Goal: Information Seeking & Learning: Learn about a topic

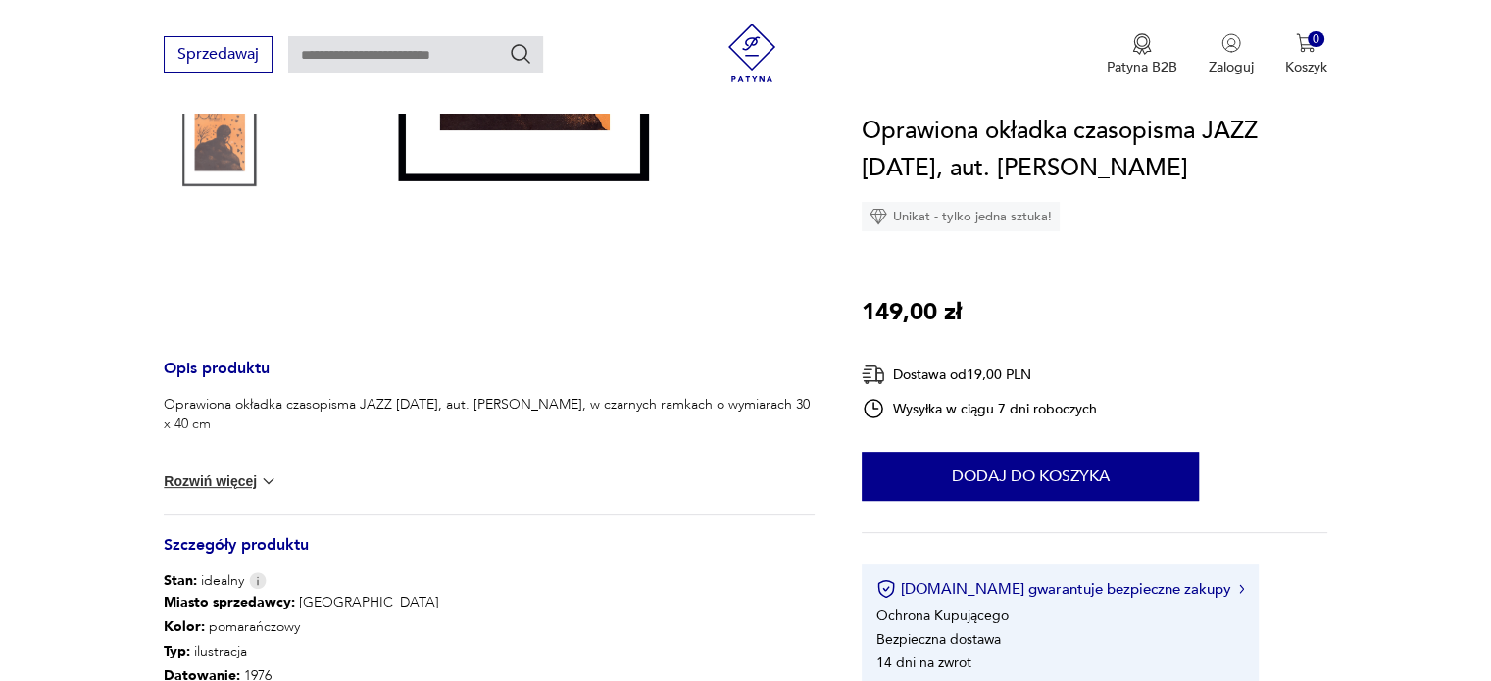
scroll to position [686, 0]
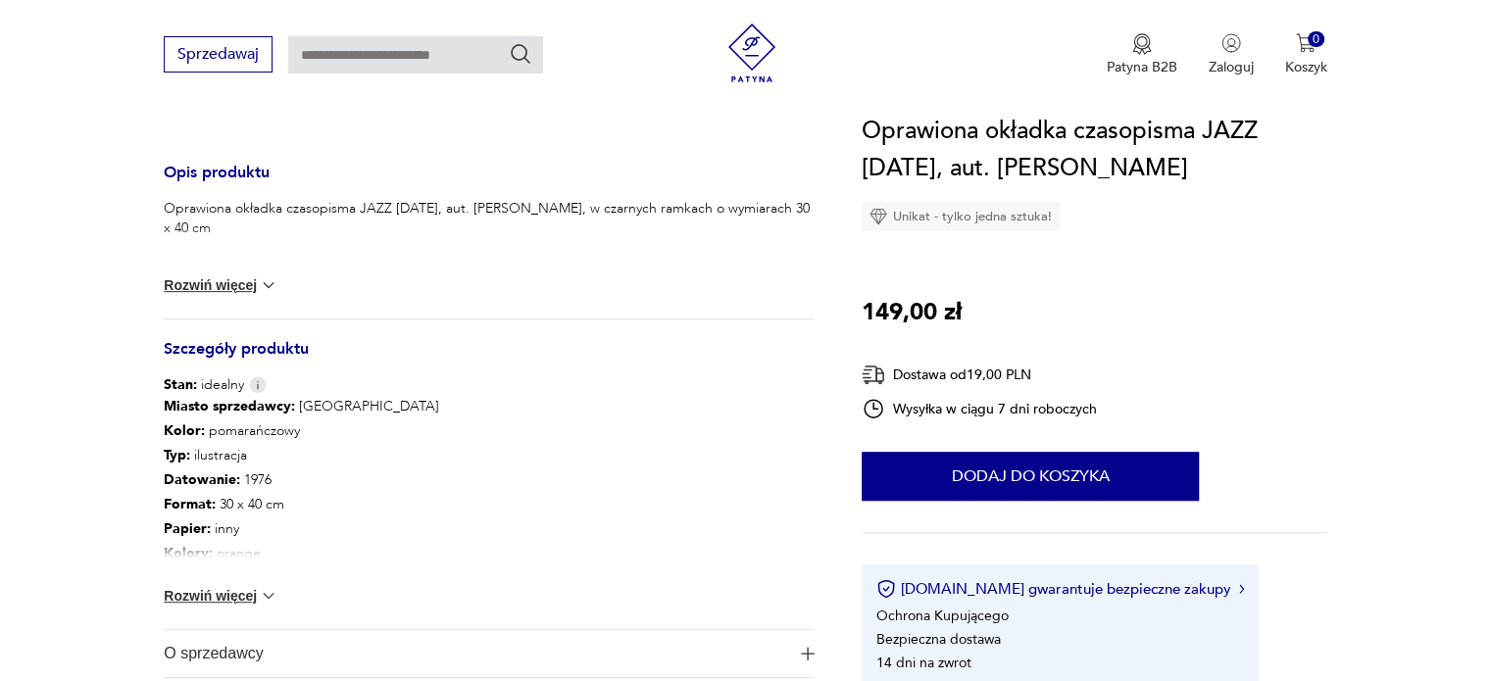
click at [228, 592] on button "Rozwiń więcej" at bounding box center [221, 596] width 114 height 20
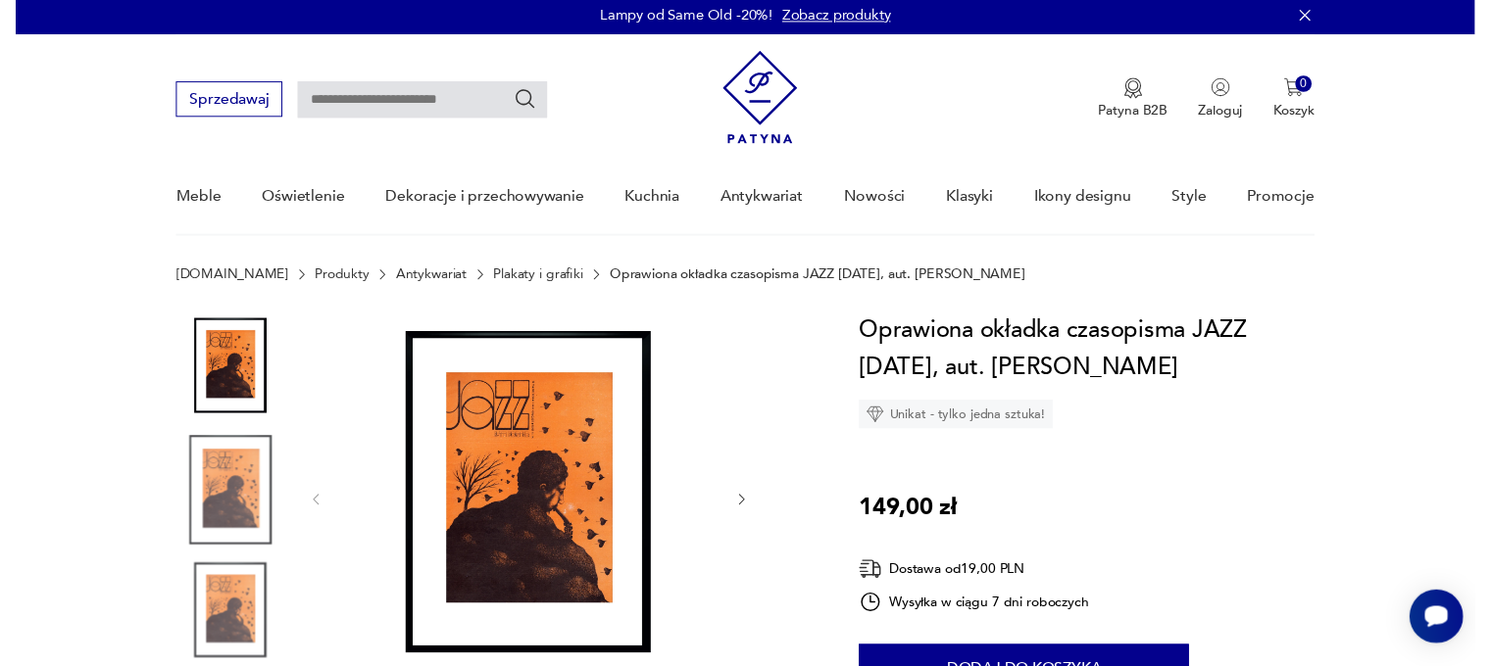
scroll to position [0, 0]
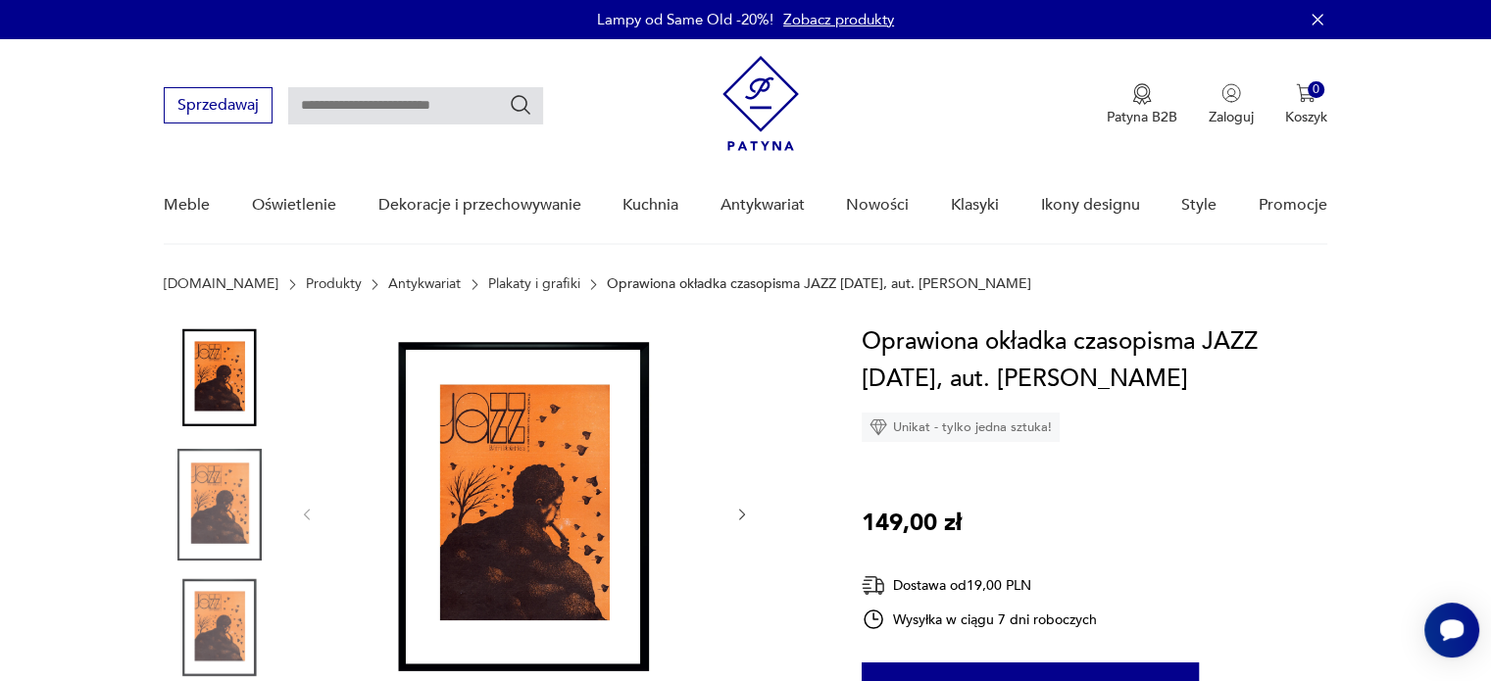
click at [768, 89] on img at bounding box center [760, 103] width 76 height 95
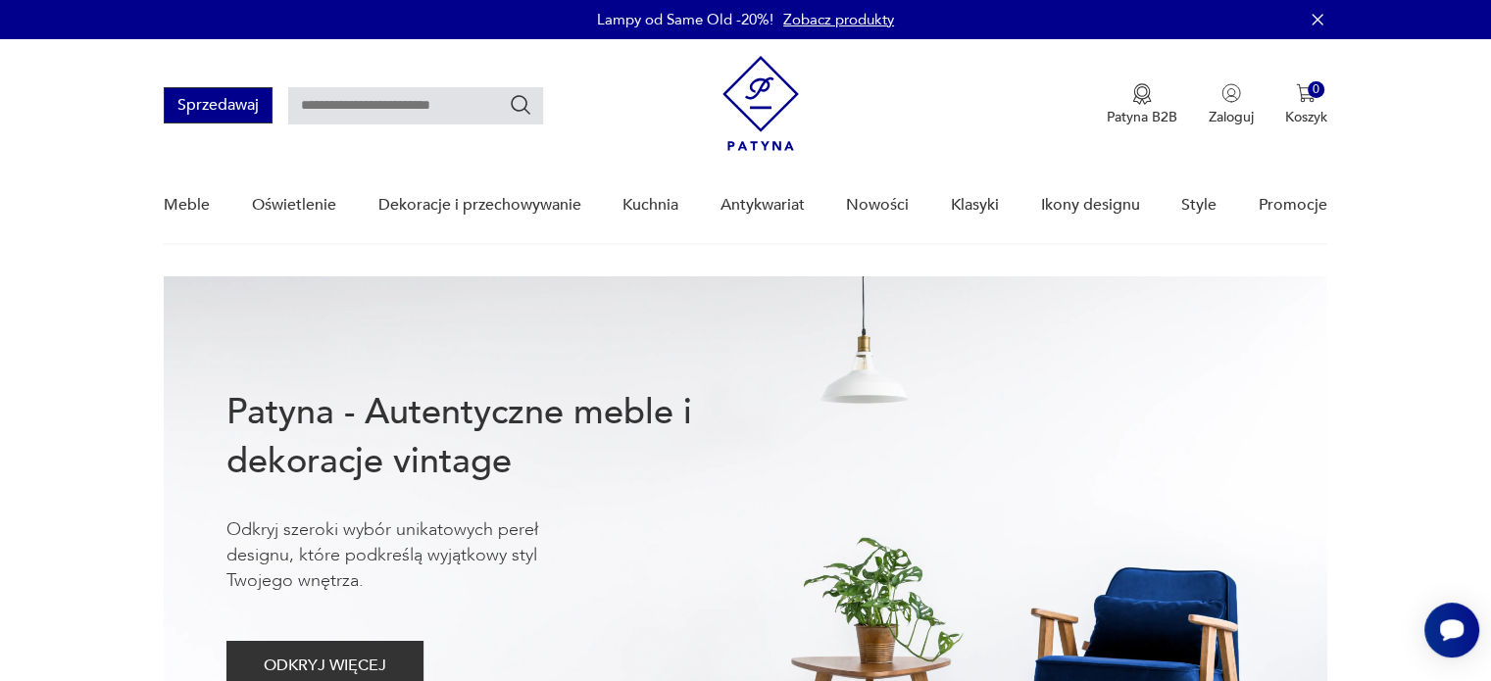
click at [190, 109] on button "Sprzedawaj" at bounding box center [218, 105] width 109 height 36
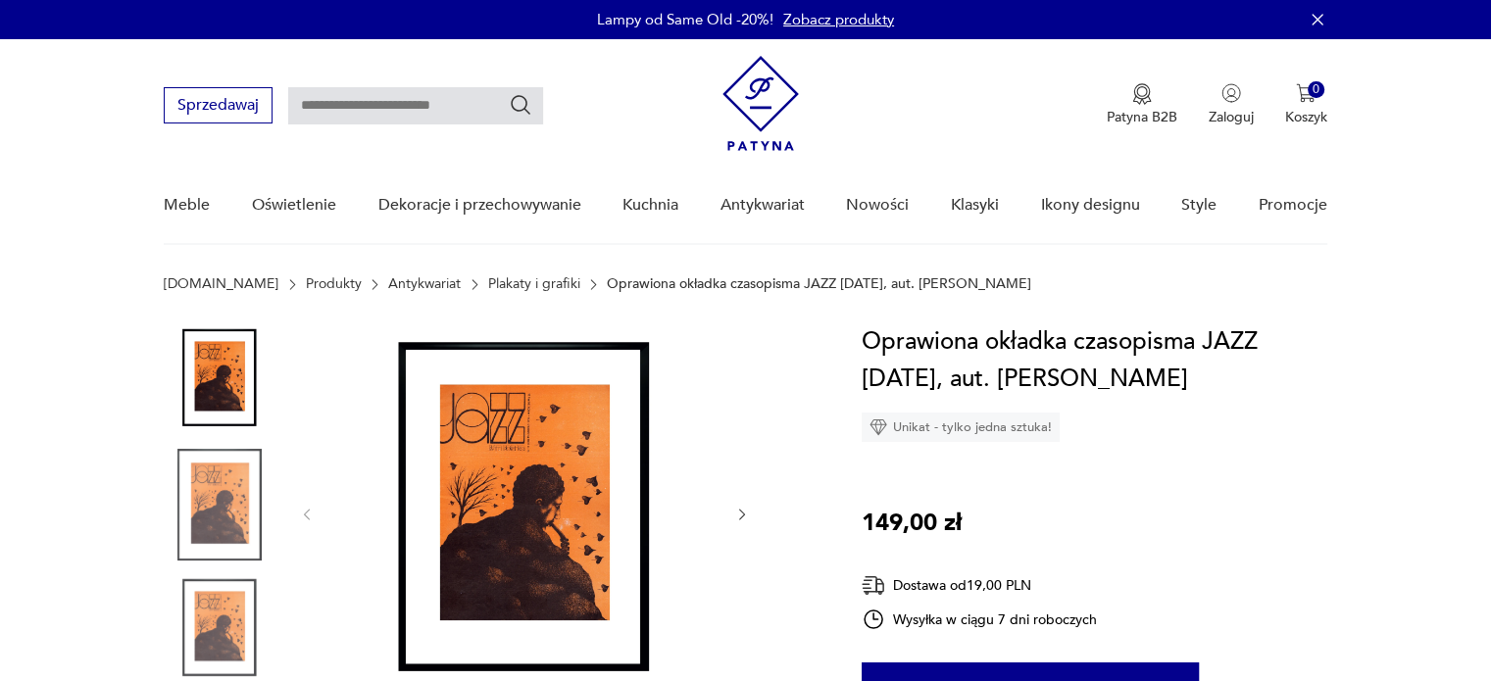
click at [745, 510] on icon "button" at bounding box center [742, 515] width 17 height 17
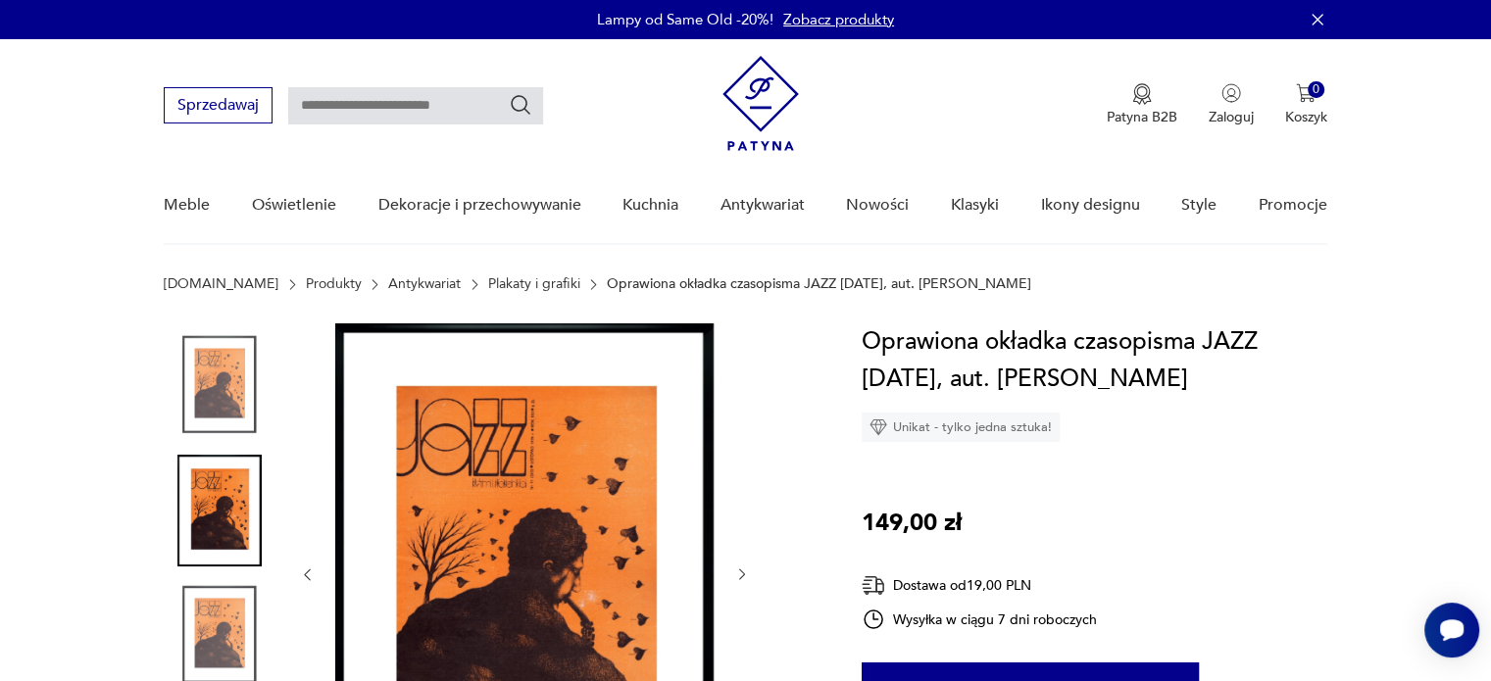
click at [745, 510] on div at bounding box center [524, 574] width 451 height 503
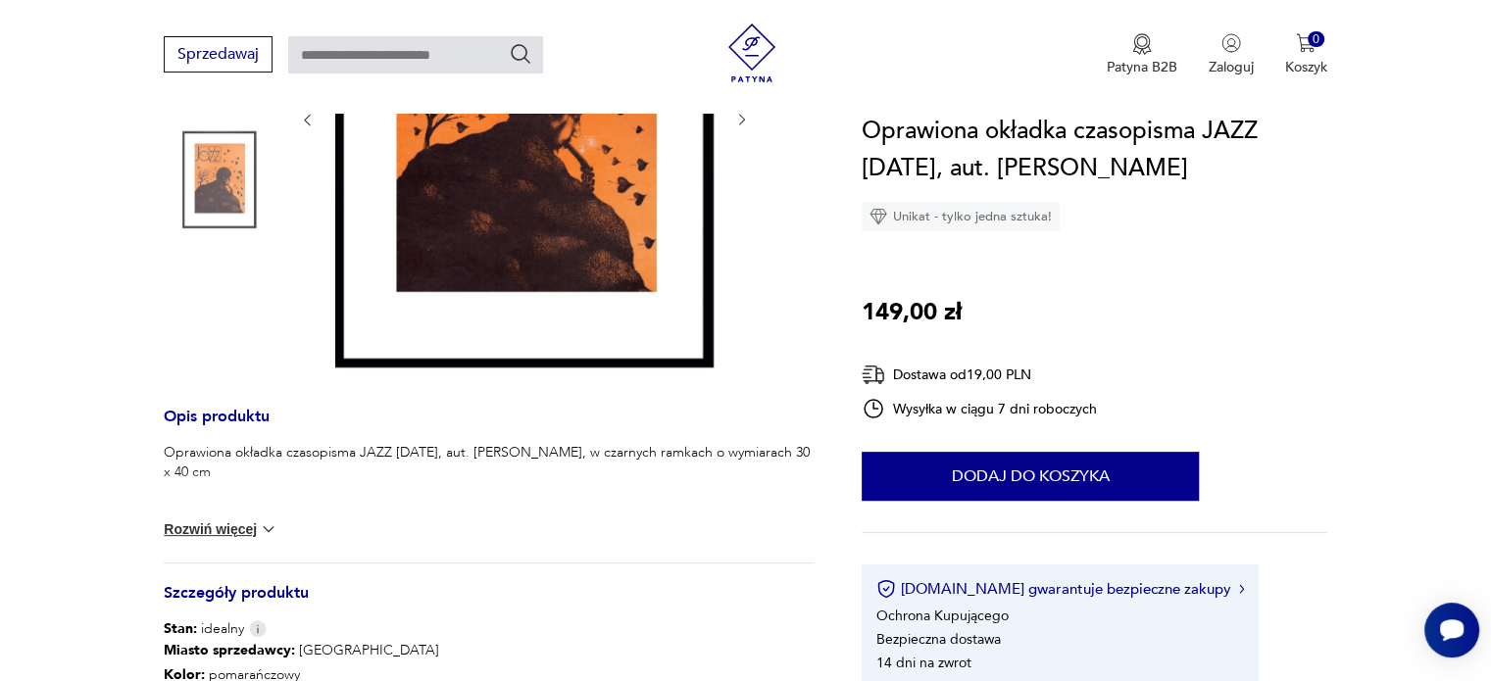
scroll to position [490, 0]
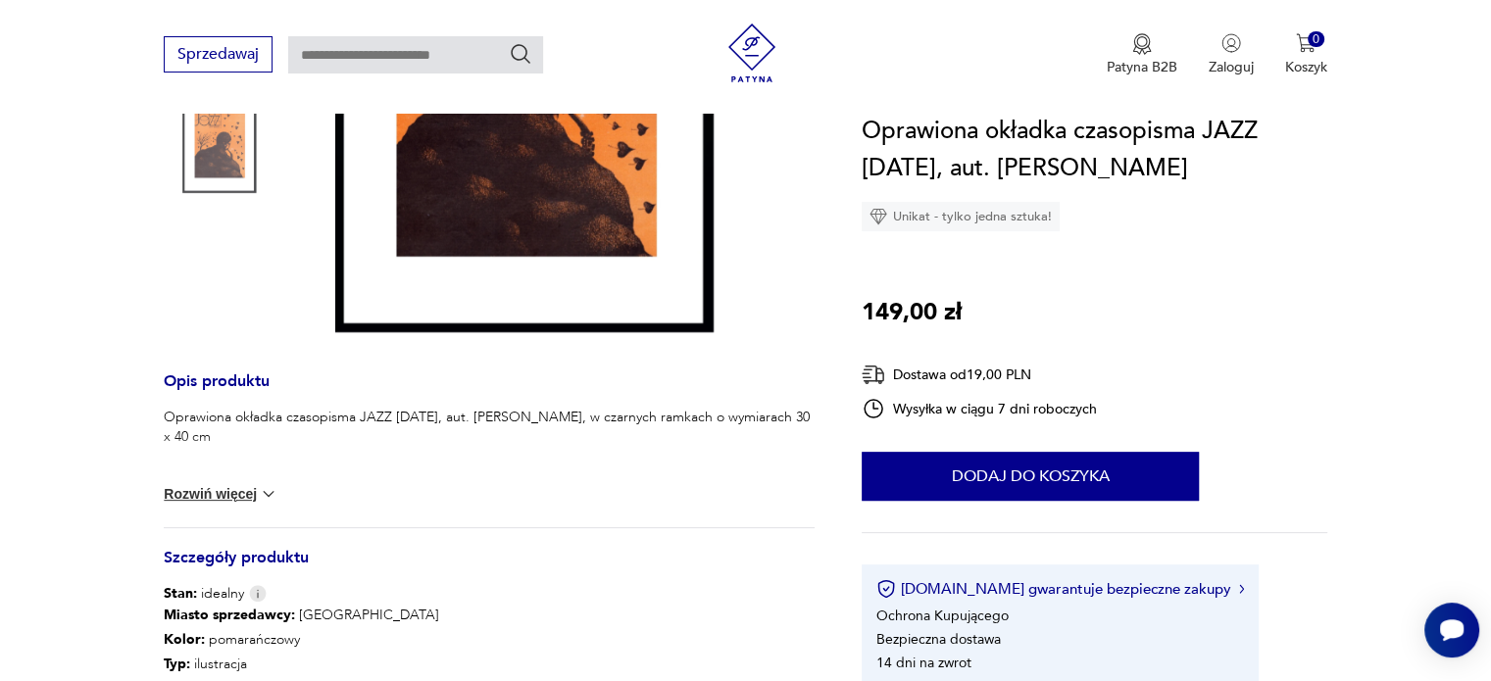
drag, startPoint x: 235, startPoint y: 483, endPoint x: 250, endPoint y: 455, distance: 32.0
click at [234, 484] on button "Rozwiń więcej" at bounding box center [221, 494] width 114 height 20
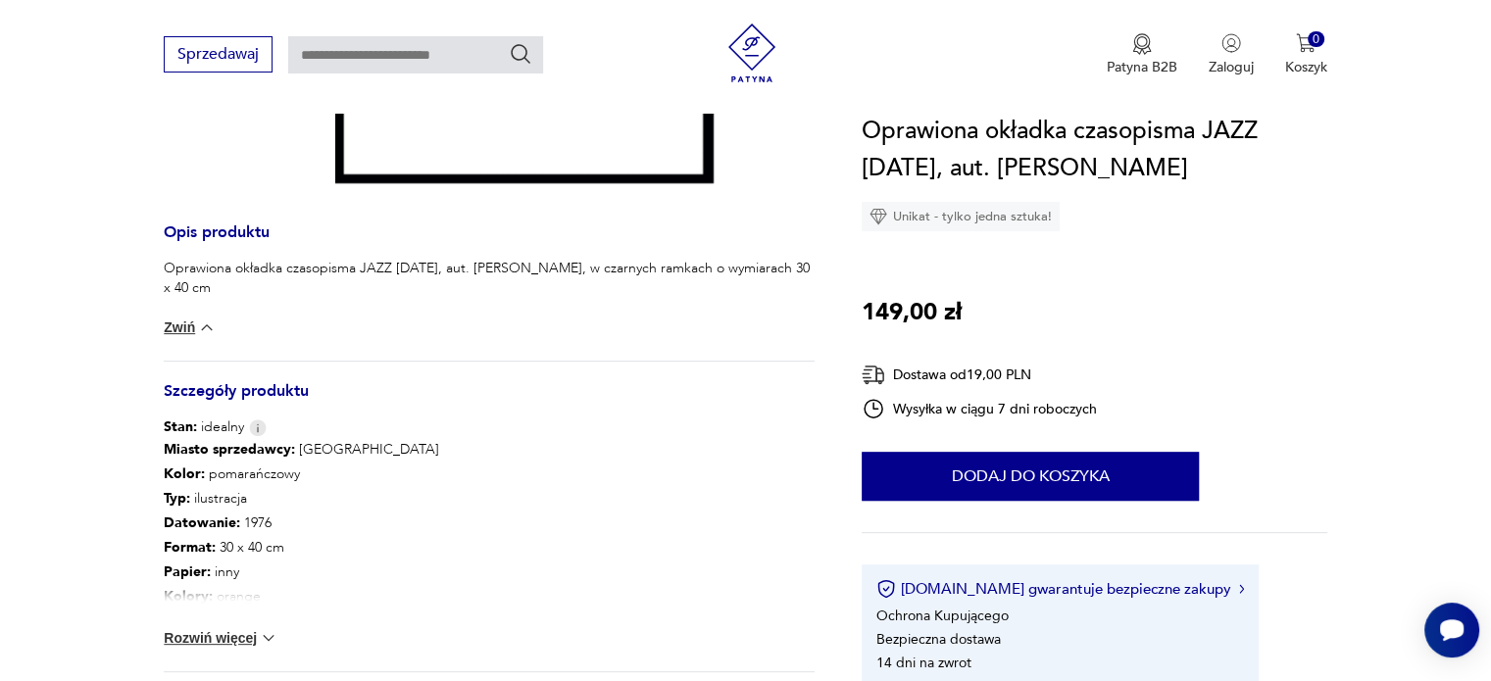
scroll to position [784, 0]
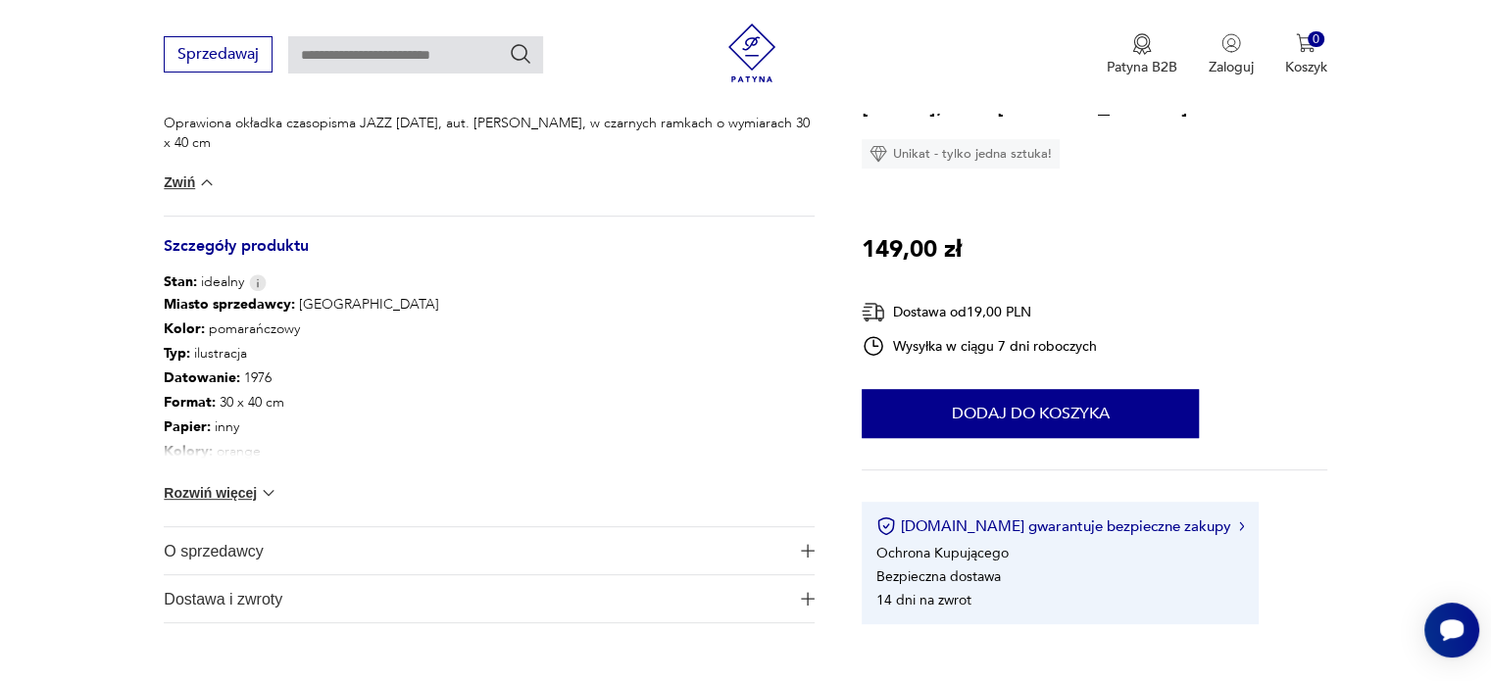
click at [243, 493] on button "Rozwiń więcej" at bounding box center [221, 493] width 114 height 20
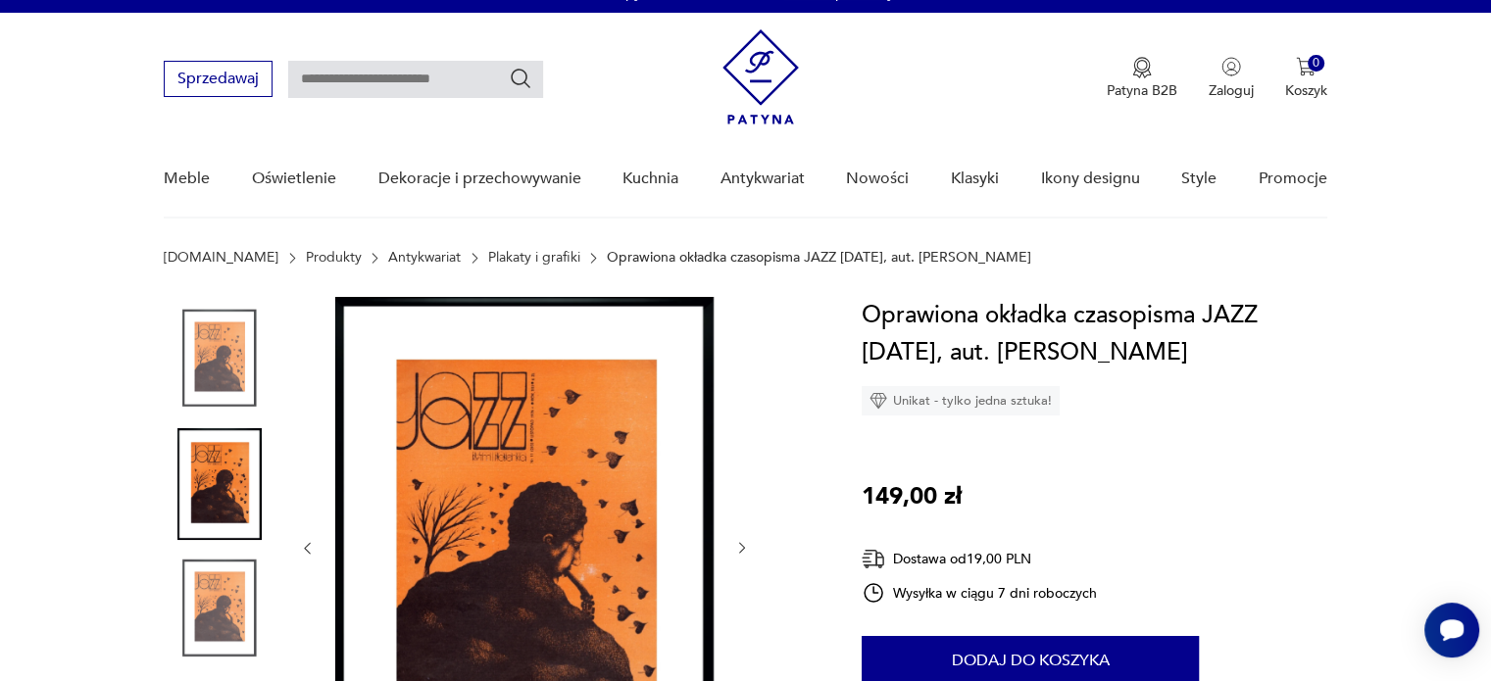
scroll to position [0, 0]
